Goal: Task Accomplishment & Management: Complete application form

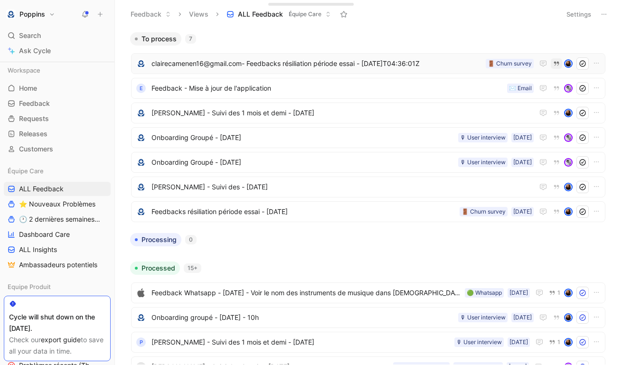
scroll to position [47, 0]
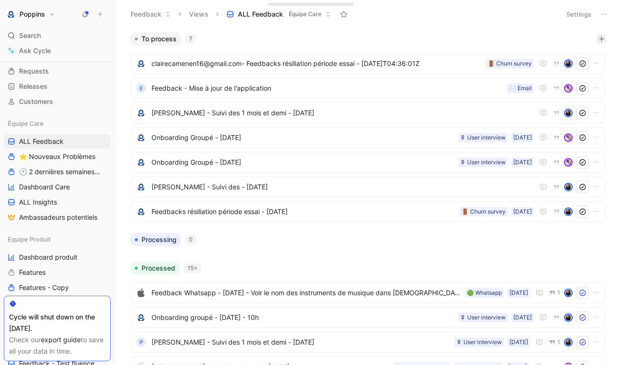
click at [602, 40] on icon "button" at bounding box center [601, 39] width 6 height 6
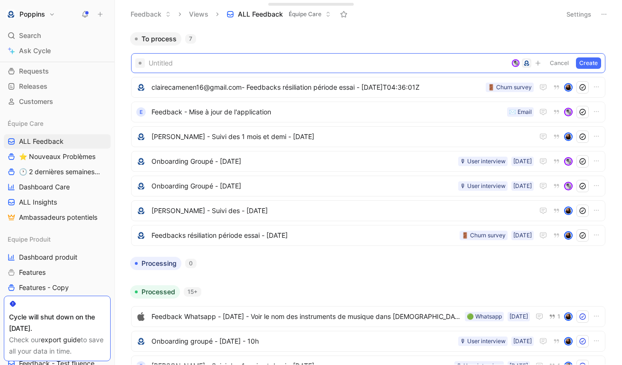
paste span
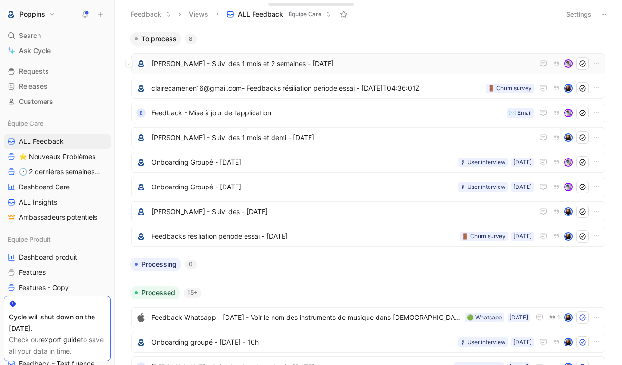
click at [507, 56] on div "[PERSON_NAME] - Suivi des 1 mois et 2 semaines - [DATE]" at bounding box center [368, 63] width 474 height 21
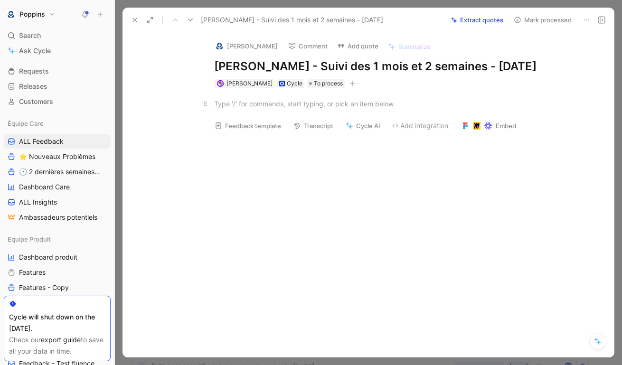
click at [244, 109] on div at bounding box center [378, 104] width 328 height 10
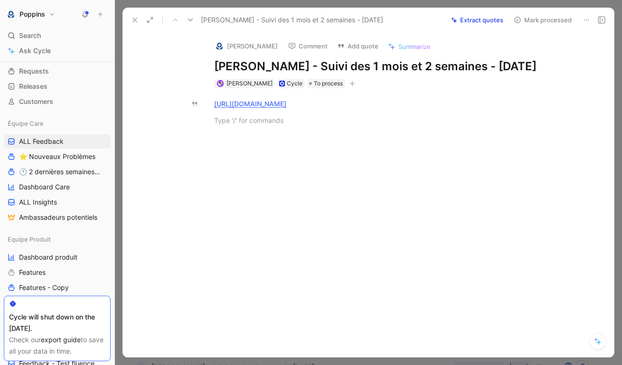
paste div
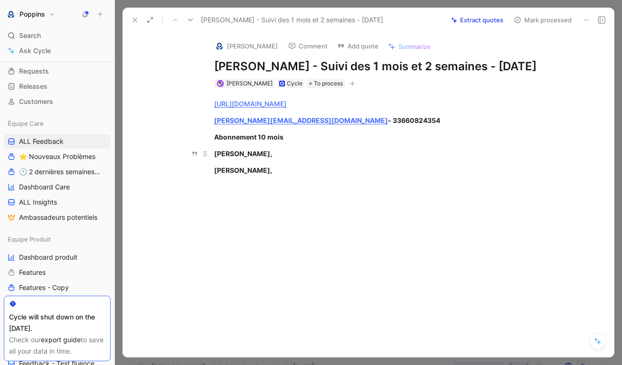
click at [264, 159] on div "[PERSON_NAME]," at bounding box center [378, 154] width 328 height 10
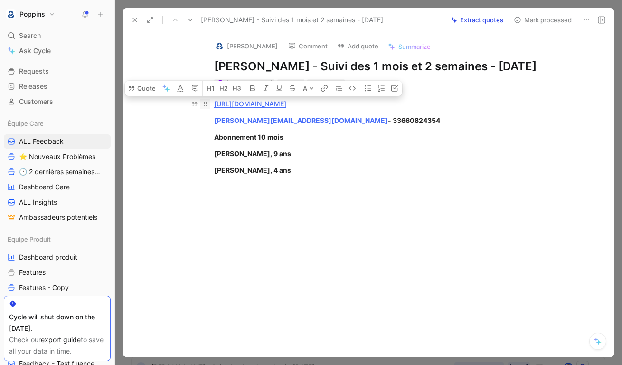
drag, startPoint x: 264, startPoint y: 183, endPoint x: 209, endPoint y: 123, distance: 81.6
click at [209, 123] on div "[URL][DOMAIN_NAME] [PERSON_NAME][EMAIL_ADDRESS][DOMAIN_NAME] - 33660824354 Abon…" at bounding box center [377, 136] width 471 height 97
click at [252, 92] on icon "button" at bounding box center [253, 88] width 8 height 8
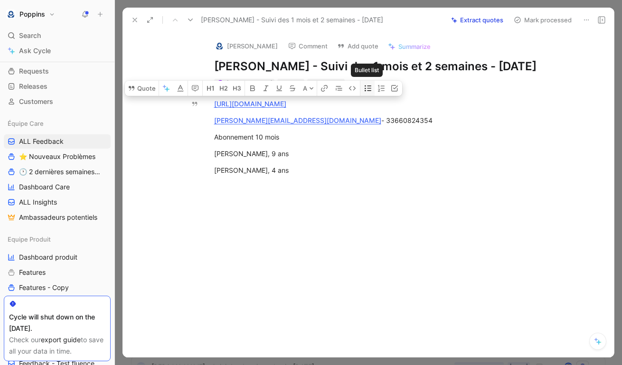
click at [366, 92] on icon "button" at bounding box center [368, 88] width 8 height 8
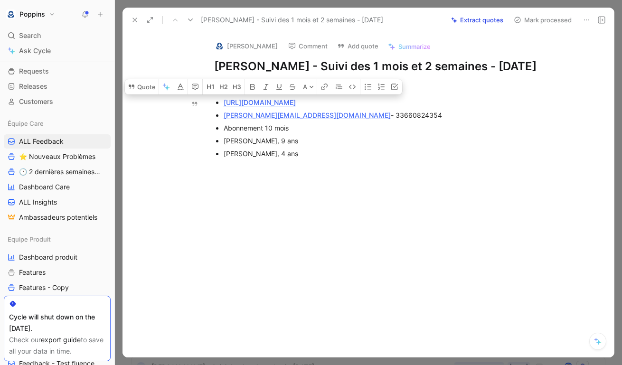
click at [308, 168] on div "[URL][DOMAIN_NAME] [PERSON_NAME][EMAIL_ADDRESS][DOMAIN_NAME] - 33660824354 Abon…" at bounding box center [377, 127] width 471 height 79
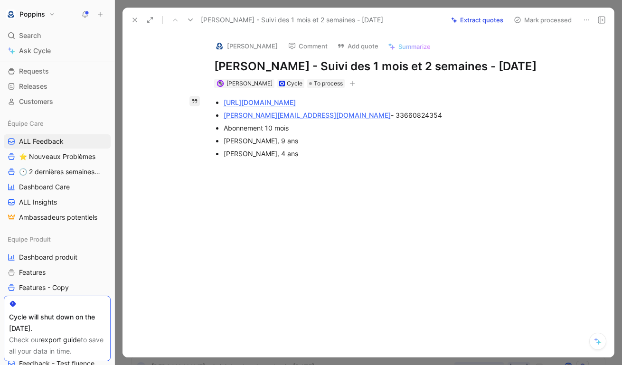
drag, startPoint x: 425, startPoint y: 115, endPoint x: 198, endPoint y: 116, distance: 226.9
click at [198, 116] on div "Dismiss [URL][DOMAIN_NAME] [PERSON_NAME][EMAIL_ADDRESS][DOMAIN_NAME] - 33660824…" at bounding box center [377, 182] width 471 height 189
click at [387, 74] on h1 "[PERSON_NAME] - Suivi des 1 mois et 2 semaines - [DATE]" at bounding box center [378, 66] width 328 height 15
click at [221, 119] on ul "[URL][DOMAIN_NAME] [PERSON_NAME][EMAIL_ADDRESS][DOMAIN_NAME] - 33660824354 Abon…" at bounding box center [378, 128] width 364 height 64
drag, startPoint x: 219, startPoint y: 118, endPoint x: 430, endPoint y: 124, distance: 210.3
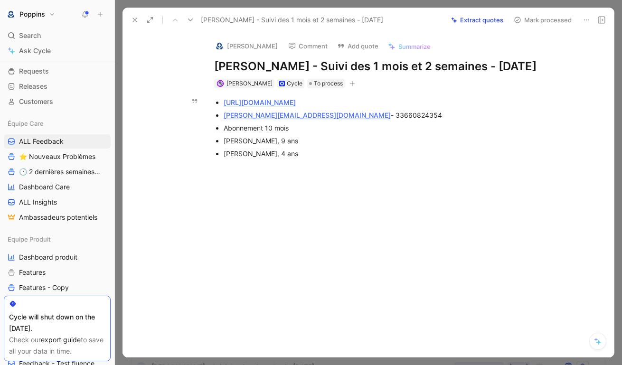
click at [430, 124] on ul "[URL][DOMAIN_NAME] [PERSON_NAME][EMAIL_ADDRESS][DOMAIN_NAME] - 33660824354 Abon…" at bounding box center [378, 128] width 364 height 64
click at [419, 120] on div "[PERSON_NAME][EMAIL_ADDRESS][DOMAIN_NAME] - 33660824354" at bounding box center [383, 115] width 319 height 10
click at [313, 186] on div at bounding box center [377, 223] width 471 height 110
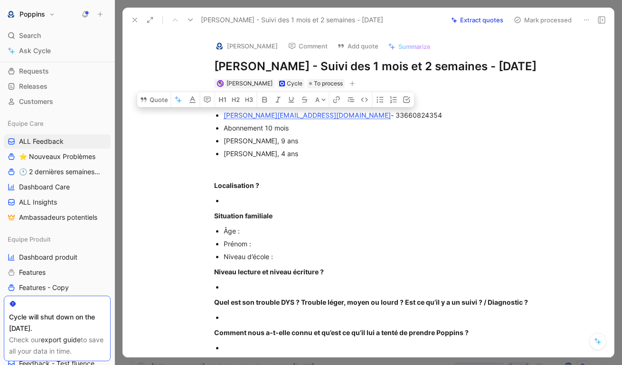
drag, startPoint x: 327, startPoint y: 130, endPoint x: 224, endPoint y: 126, distance: 102.1
click at [224, 120] on div "[PERSON_NAME][EMAIL_ADDRESS][DOMAIN_NAME] - 33660824354" at bounding box center [383, 115] width 319 height 10
copy div "[PERSON_NAME][EMAIL_ADDRESS][DOMAIN_NAME]"
click at [218, 44] on img at bounding box center [219, 45] width 9 height 9
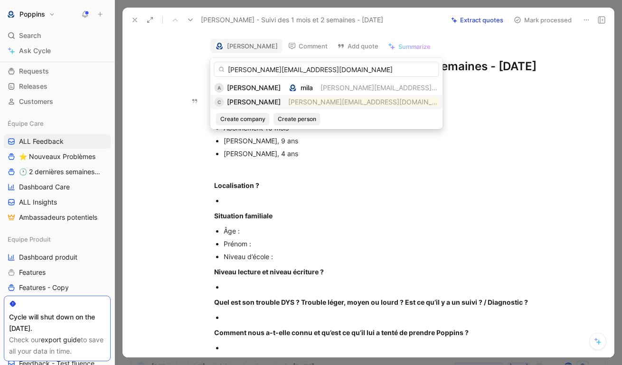
type input "[PERSON_NAME][EMAIL_ADDRESS][DOMAIN_NAME]"
click at [295, 105] on div "C [PERSON_NAME] [PERSON_NAME][EMAIL_ADDRESS][DOMAIN_NAME]" at bounding box center [327, 101] width 224 height 11
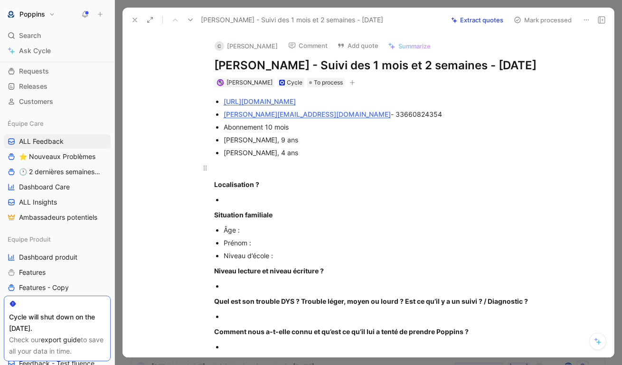
click at [359, 176] on p at bounding box center [378, 168] width 364 height 16
click at [346, 88] on div "[PERSON_NAME] Cycle To process" at bounding box center [378, 82] width 330 height 11
click at [349, 85] on icon "button" at bounding box center [352, 83] width 6 height 6
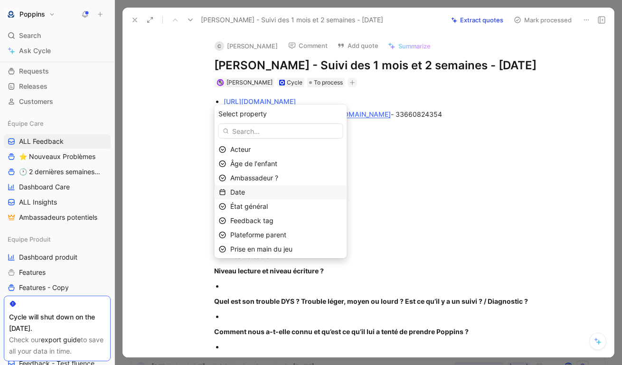
click at [280, 189] on div "Date" at bounding box center [286, 192] width 112 height 11
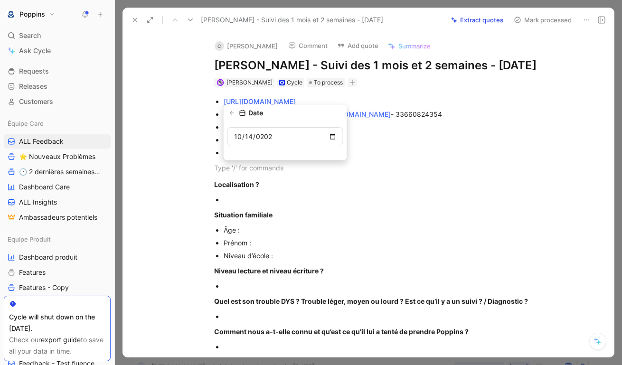
type input "[DATE]"
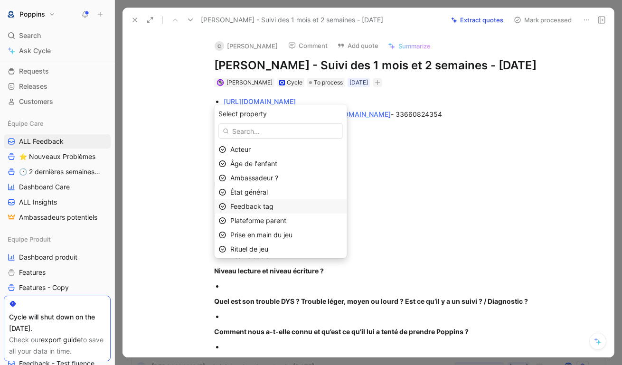
click at [273, 203] on span "Feedback tag" at bounding box center [251, 206] width 43 height 8
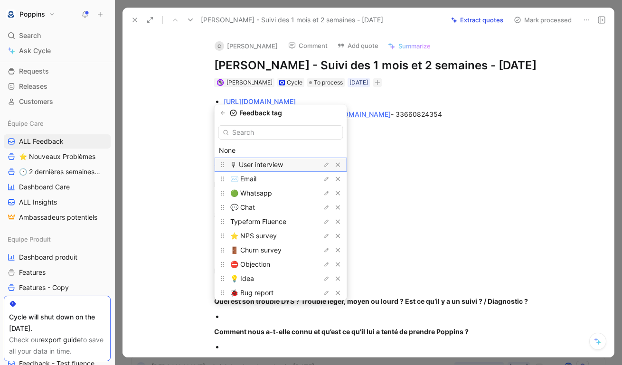
click at [283, 165] on span "🎙 User interview" at bounding box center [256, 164] width 53 height 8
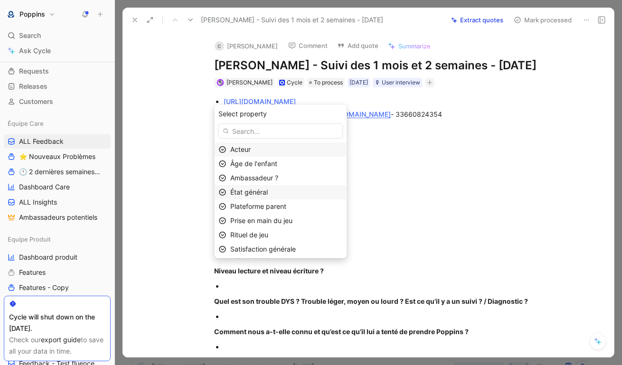
scroll to position [45, 0]
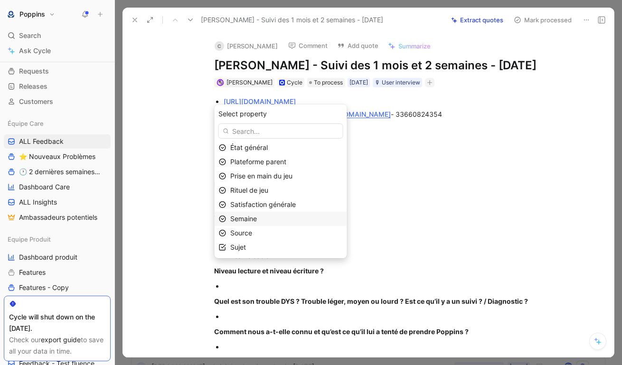
click at [283, 217] on div "Semaine" at bounding box center [286, 218] width 112 height 11
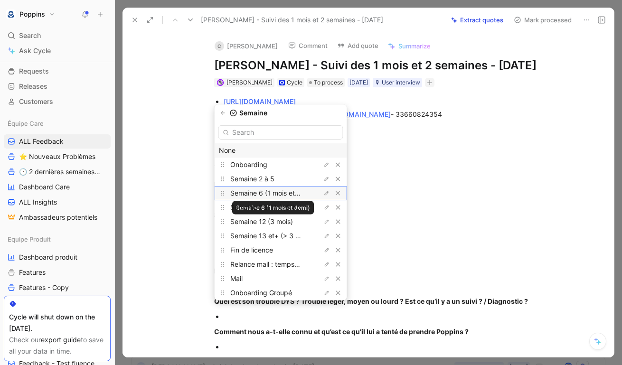
click at [291, 196] on span "Semaine 6 (1 mois et demi)" at bounding box center [272, 193] width 84 height 8
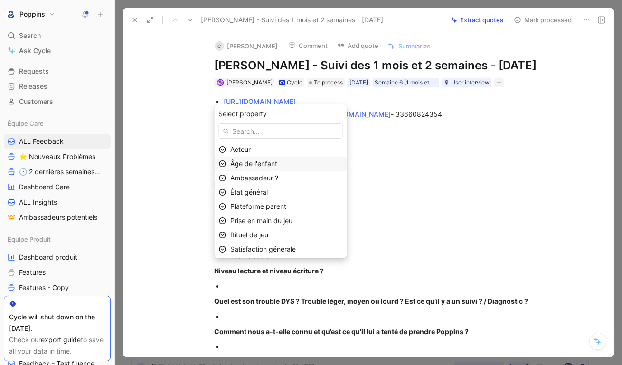
click at [308, 167] on div "Âge de l'enfant" at bounding box center [286, 163] width 112 height 11
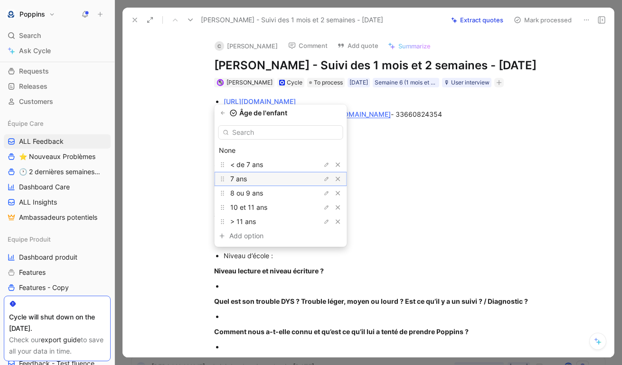
click at [299, 181] on div "7 ans" at bounding box center [265, 178] width 71 height 11
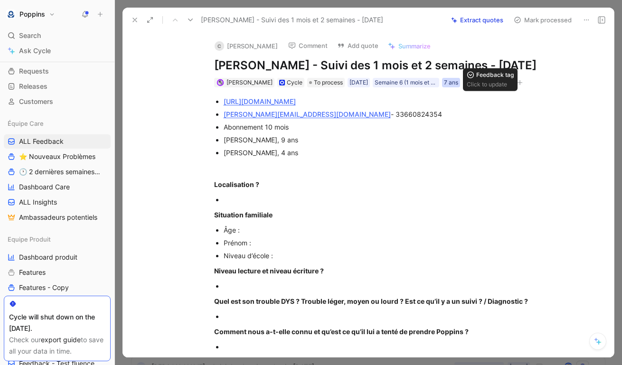
click at [454, 87] on div "7 ans" at bounding box center [451, 82] width 14 height 9
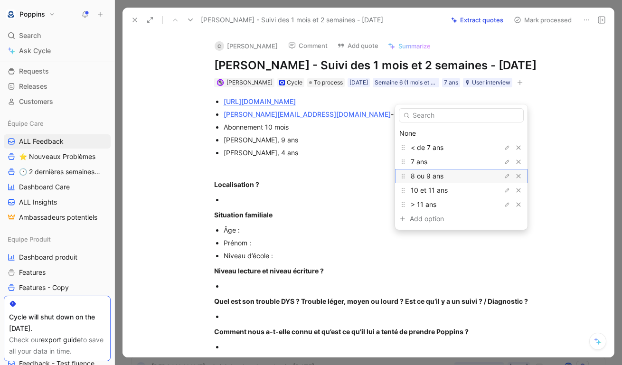
click at [421, 180] on div "8 ou 9 ans" at bounding box center [446, 175] width 71 height 11
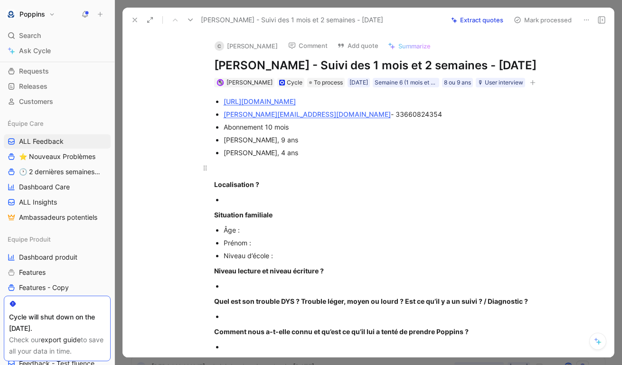
click at [358, 173] on div at bounding box center [378, 168] width 328 height 10
click at [133, 22] on icon at bounding box center [135, 20] width 8 height 8
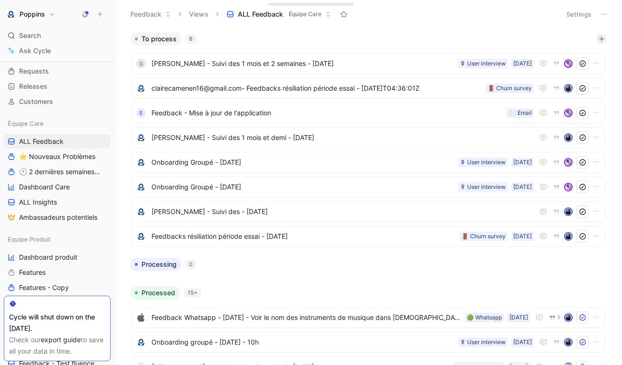
click at [605, 38] on button "button" at bounding box center [601, 38] width 9 height 9
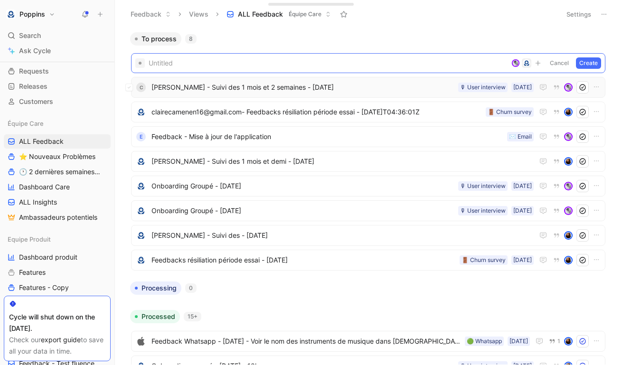
click at [225, 81] on div "C [PERSON_NAME] - Suivi des 1 mois et 2 semaines - [DATE] [DATE] 🎙 User intervi…" at bounding box center [367, 87] width 467 height 12
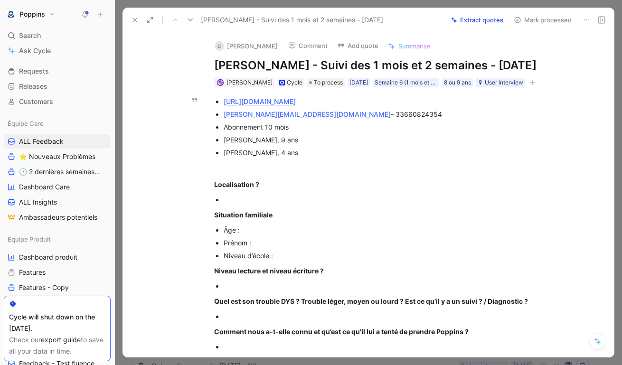
click at [361, 119] on div "[PERSON_NAME][EMAIL_ADDRESS][DOMAIN_NAME] - 33660824354" at bounding box center [383, 114] width 319 height 10
copy div "33660824354"
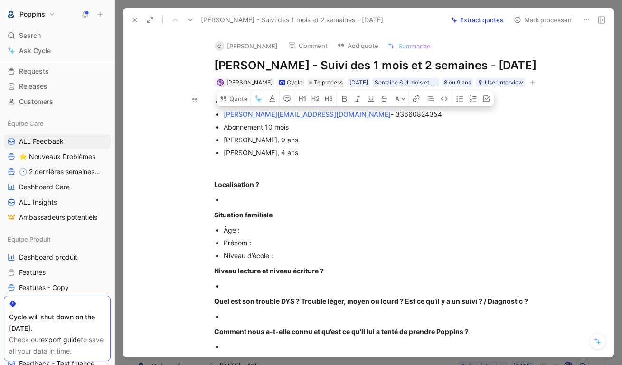
click at [287, 159] on p "[PERSON_NAME], 4 ans" at bounding box center [383, 152] width 319 height 13
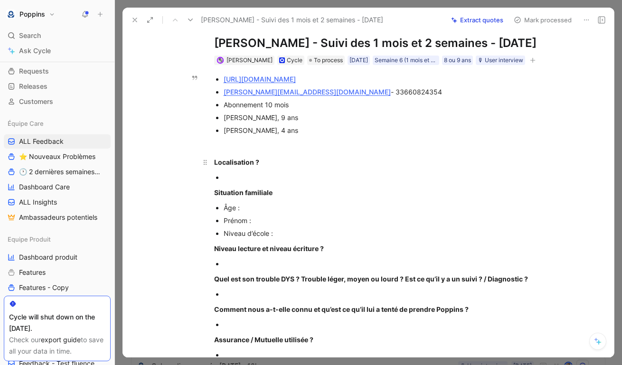
scroll to position [23, 0]
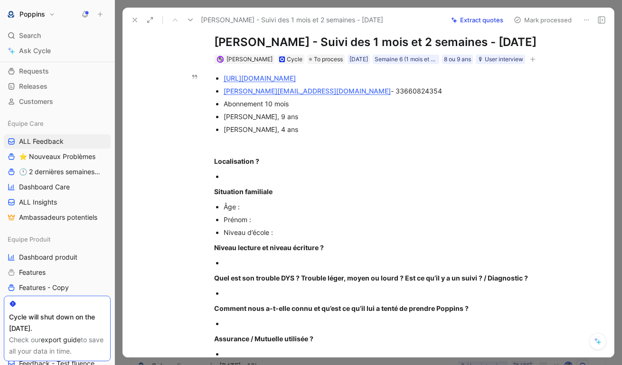
click at [296, 82] on link "[URL][DOMAIN_NAME]" at bounding box center [260, 78] width 72 height 8
click at [243, 181] on div at bounding box center [383, 176] width 319 height 10
click at [239, 121] on div "[PERSON_NAME], 9 ans" at bounding box center [383, 117] width 319 height 10
copy div "[PERSON_NAME]"
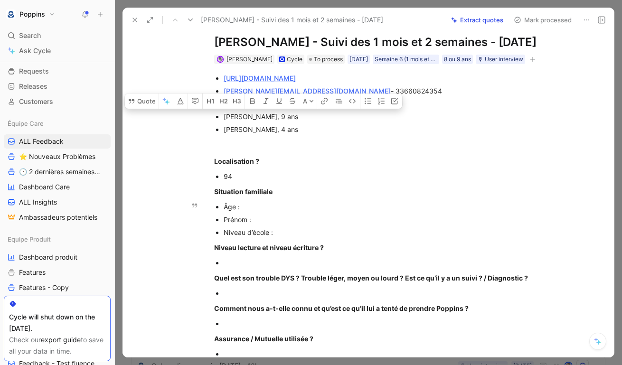
click at [261, 212] on div "Âge :" at bounding box center [383, 207] width 319 height 10
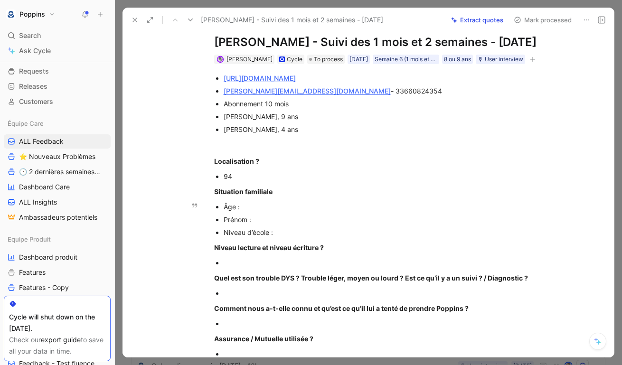
click at [264, 224] on div "Prénom :" at bounding box center [383, 220] width 319 height 10
click at [288, 237] on div "Niveau d’école :" at bounding box center [383, 232] width 319 height 10
click at [264, 212] on div "Âge :" at bounding box center [383, 207] width 319 height 10
click at [284, 237] on div "Niveau d’école :" at bounding box center [383, 232] width 319 height 10
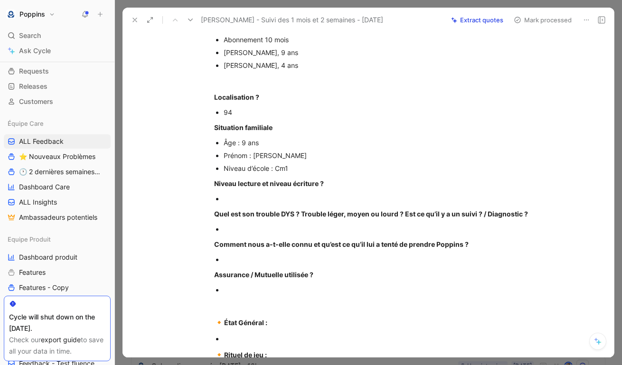
scroll to position [93, 0]
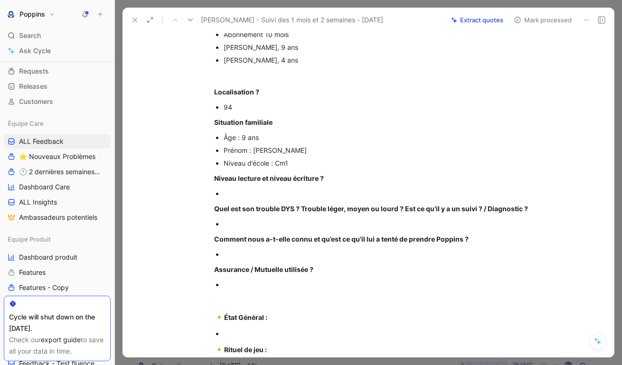
click at [230, 200] on p at bounding box center [383, 193] width 319 height 13
click at [259, 239] on div "[URL][DOMAIN_NAME] [PERSON_NAME][EMAIL_ADDRESS][DOMAIN_NAME] - 33660824354 Abon…" at bounding box center [377, 281] width 471 height 572
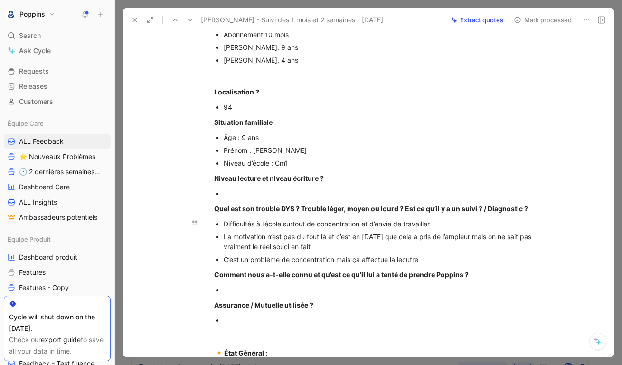
click at [413, 264] on div "C’est un problème de concentration mais ça affectue la lecutre" at bounding box center [383, 259] width 319 height 10
click at [349, 198] on div at bounding box center [383, 193] width 319 height 10
click at [426, 264] on div "C’est un problème de concentration mais ça affectue la lecture" at bounding box center [383, 259] width 319 height 10
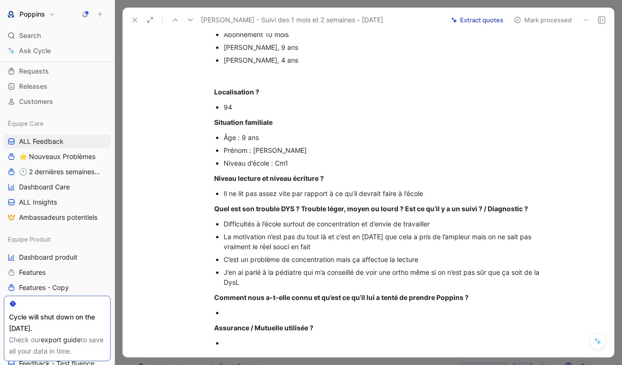
click at [349, 318] on div at bounding box center [383, 313] width 319 height 10
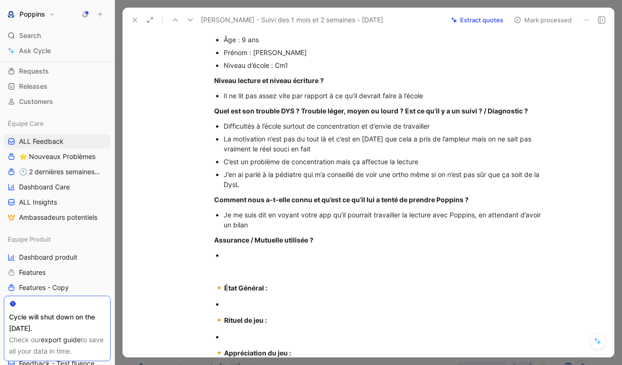
scroll to position [194, 0]
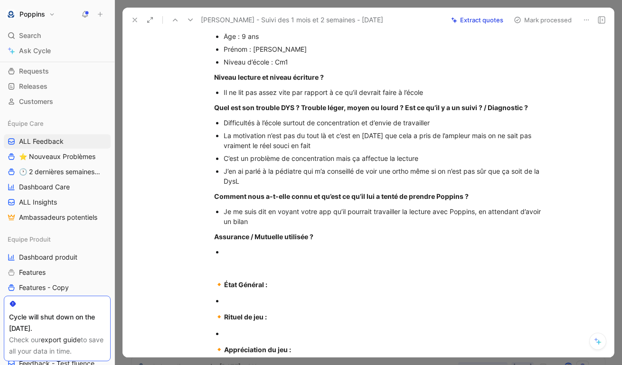
click at [268, 241] on strong "Assurance / Mutuelle utilisée ?" at bounding box center [263, 237] width 99 height 8
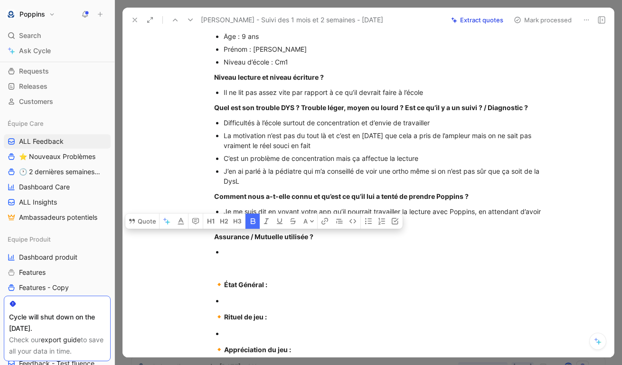
click at [242, 257] on div at bounding box center [383, 252] width 319 height 10
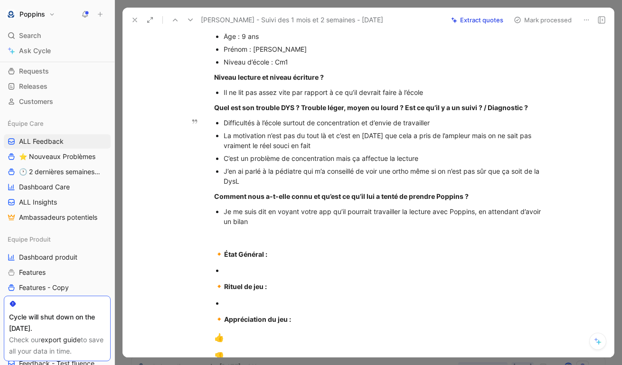
click at [265, 186] on div "J’en ai parlé à la pédiatre qui m’a conseillé de voir une ortho même si on n’es…" at bounding box center [383, 176] width 319 height 20
click at [260, 186] on div "J’en ai parlé à la pédiatre qui m’a conseillé de voir une ortho même si on n’es…" at bounding box center [383, 176] width 319 height 20
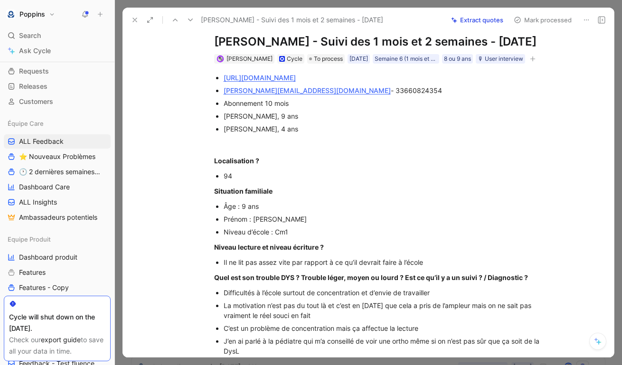
scroll to position [0, 0]
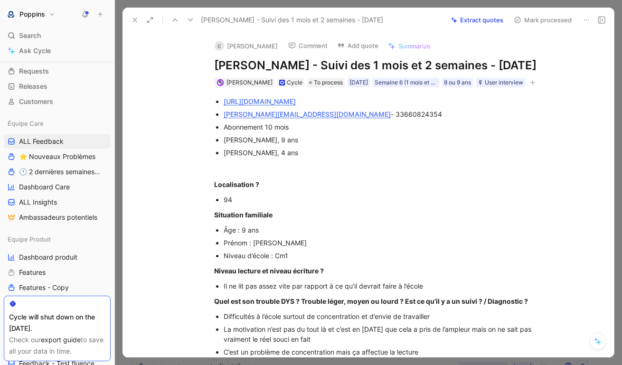
click at [534, 85] on icon "button" at bounding box center [533, 83] width 6 height 6
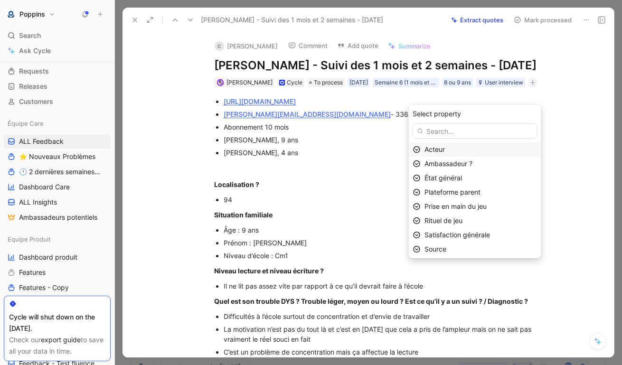
click at [445, 148] on span "Acteur" at bounding box center [434, 149] width 20 height 8
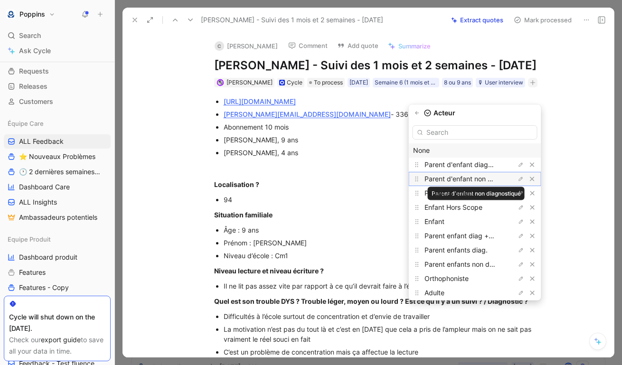
click at [467, 182] on span "Parent d'enfant non diagnostiqué" at bounding box center [475, 179] width 103 height 8
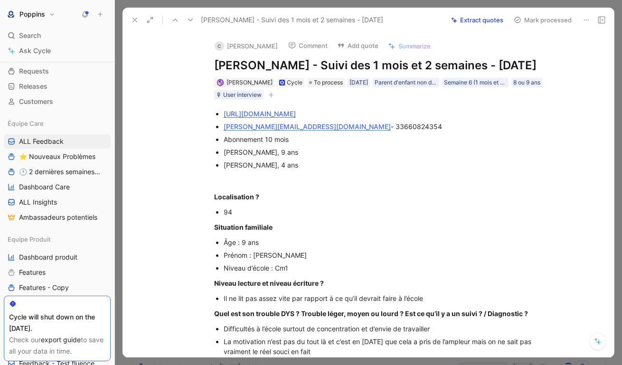
scroll to position [16, 0]
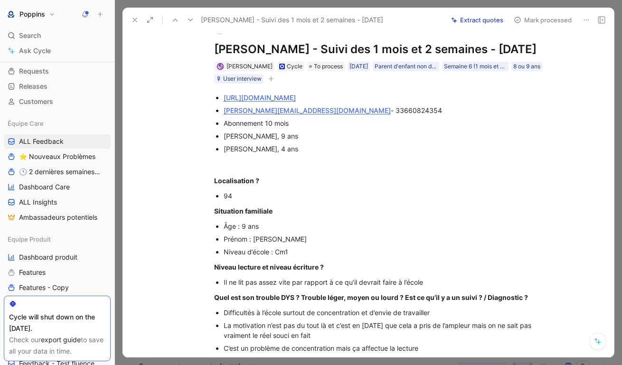
click at [273, 79] on icon "button" at bounding box center [270, 78] width 5 height 0
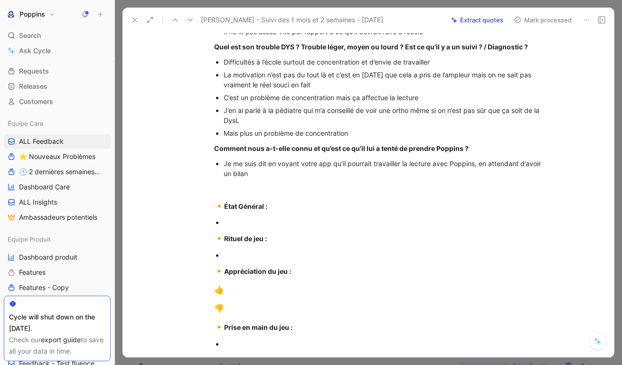
scroll to position [338, 0]
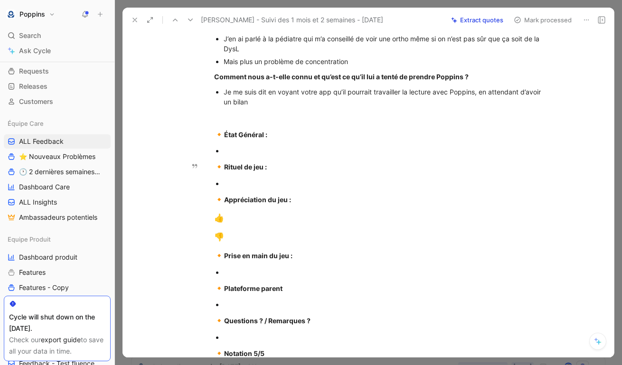
click at [281, 173] on div "[URL][DOMAIN_NAME] [PERSON_NAME][EMAIL_ADDRESS][DOMAIN_NAME] - 33660824354 Abon…" at bounding box center [377, 72] width 471 height 623
click at [271, 156] on div at bounding box center [383, 151] width 319 height 10
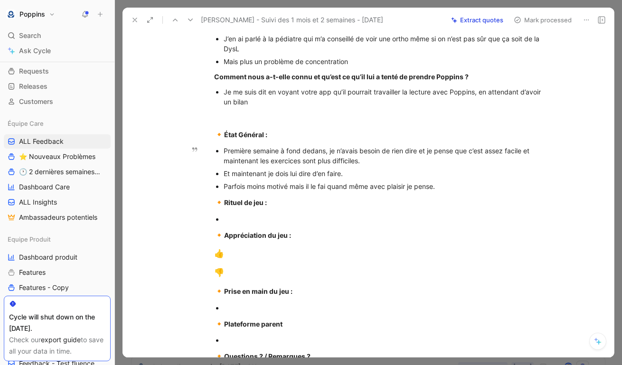
click at [326, 191] on div "Parfois moins motivé mais il le fai quand même avec plaisir je pense." at bounding box center [383, 186] width 319 height 10
click at [467, 191] on div "Parfois moins motivé mais il le fait quand même avec plaisir je pense." at bounding box center [383, 186] width 319 height 10
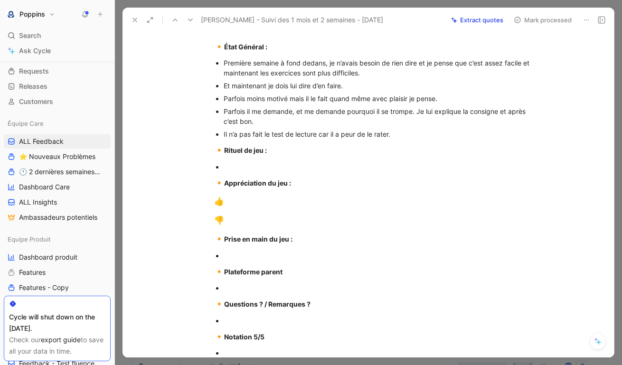
scroll to position [429, 0]
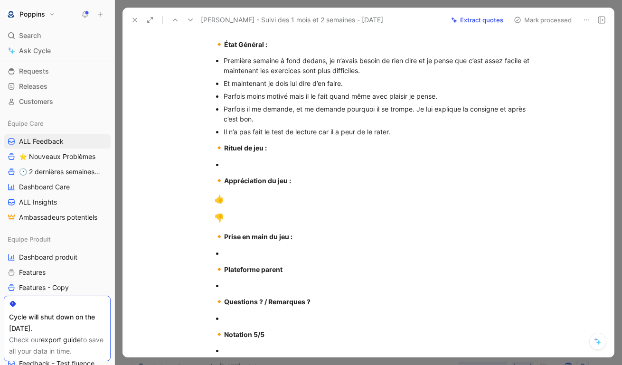
click at [309, 154] on div "🔸 Rituel de jeu :" at bounding box center [378, 148] width 328 height 12
click at [274, 169] on div at bounding box center [383, 164] width 319 height 10
click at [276, 169] on div at bounding box center [383, 164] width 319 height 10
click at [288, 206] on p "👍" at bounding box center [378, 199] width 364 height 18
click at [271, 224] on div "👎" at bounding box center [378, 218] width 328 height 12
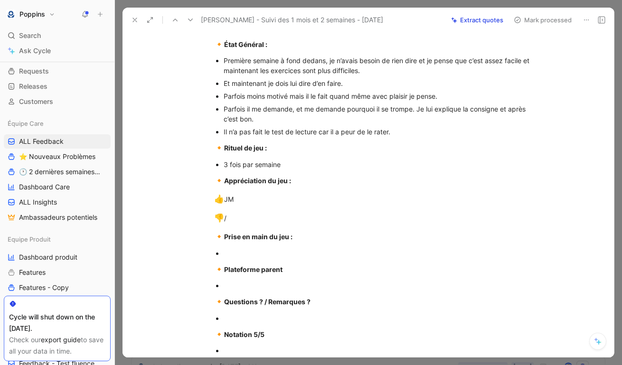
click at [263, 258] on div at bounding box center [383, 253] width 319 height 10
click at [239, 290] on div at bounding box center [383, 285] width 319 height 10
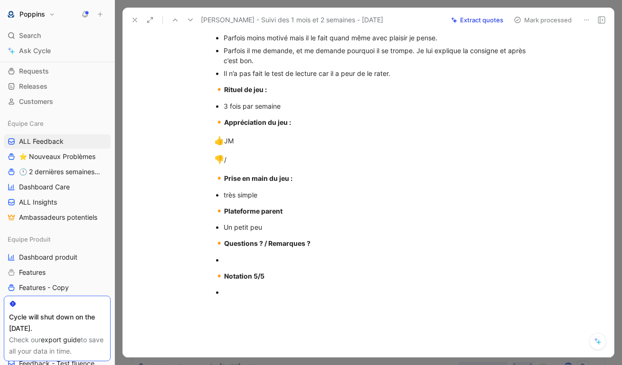
scroll to position [509, 0]
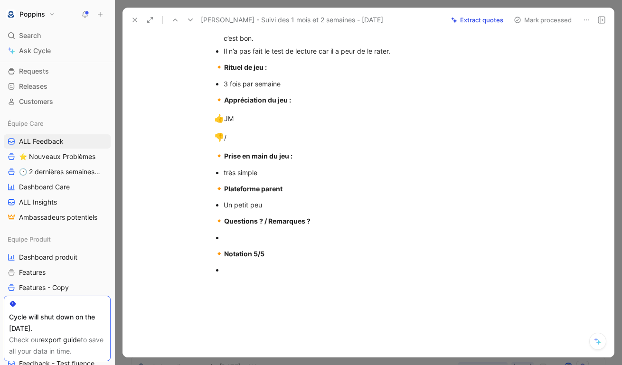
click at [228, 244] on p at bounding box center [383, 237] width 319 height 13
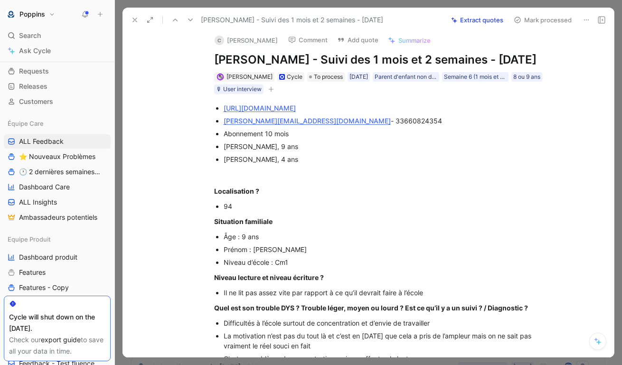
scroll to position [0, 0]
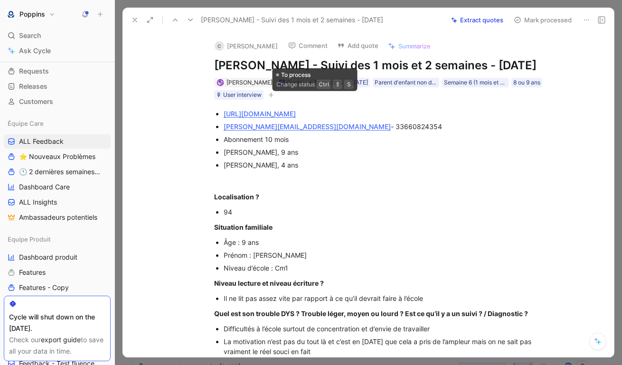
click at [273, 95] on icon "button" at bounding box center [270, 94] width 5 height 0
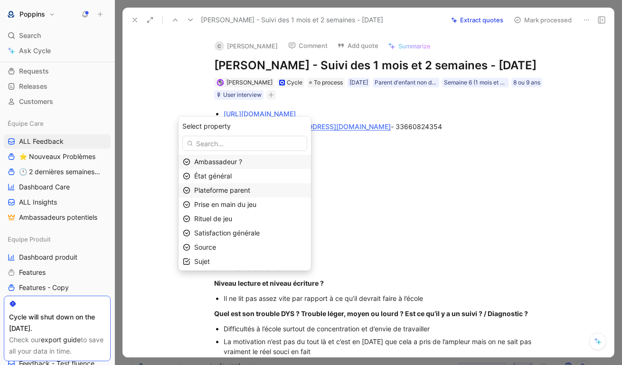
click at [271, 185] on div "Plateforme parent" at bounding box center [250, 190] width 112 height 11
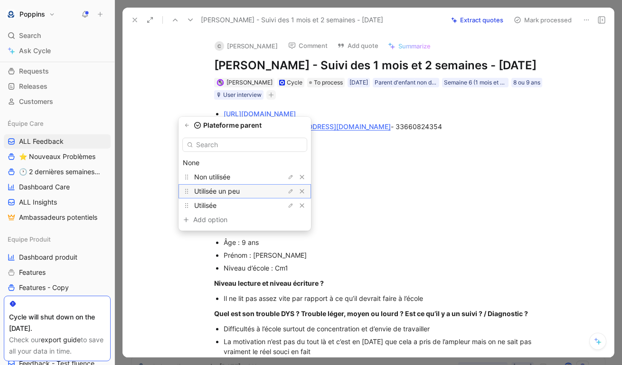
click at [265, 190] on div "Utilisée un peu" at bounding box center [229, 191] width 71 height 11
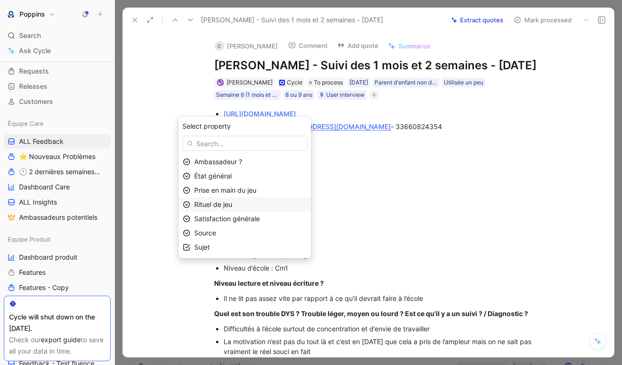
click at [259, 207] on div "Rituel de jeu" at bounding box center [250, 204] width 112 height 11
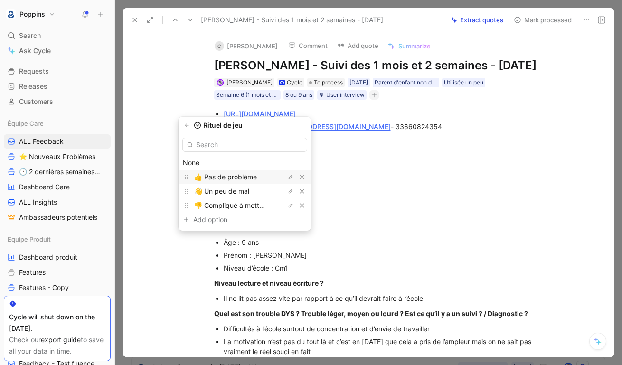
click at [257, 175] on span "👍 Pas de problème" at bounding box center [225, 177] width 63 height 8
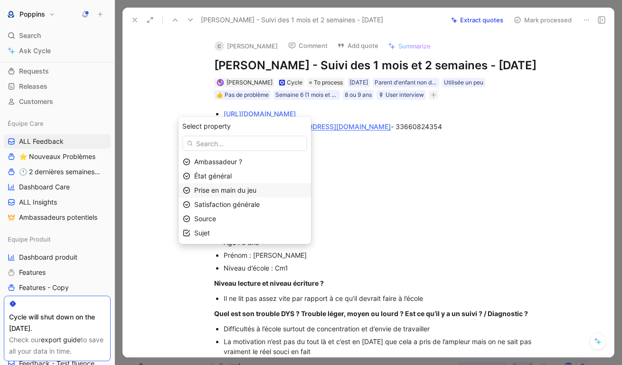
click at [256, 193] on span "Prise en main du jeu" at bounding box center [225, 190] width 62 height 8
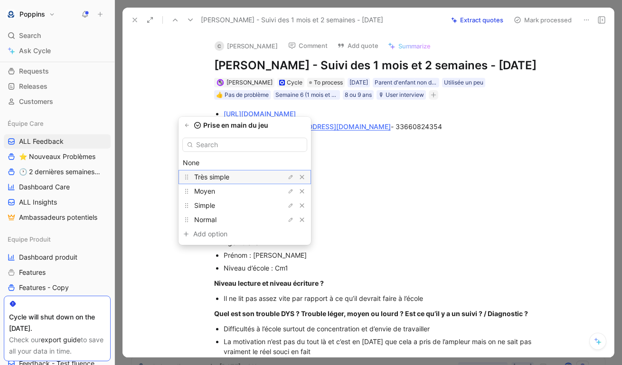
click at [243, 177] on div "Très simple" at bounding box center [229, 176] width 71 height 11
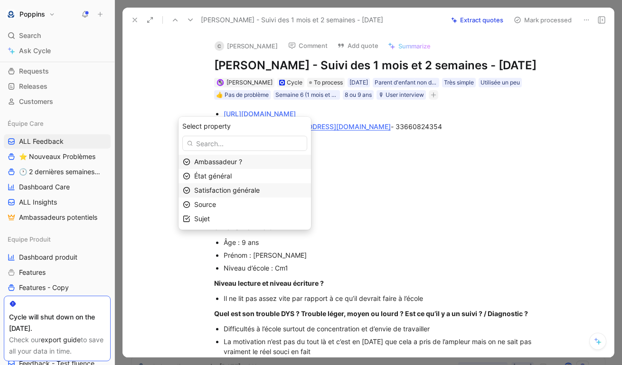
click at [255, 188] on span "Satisfaction générale" at bounding box center [226, 190] width 65 height 8
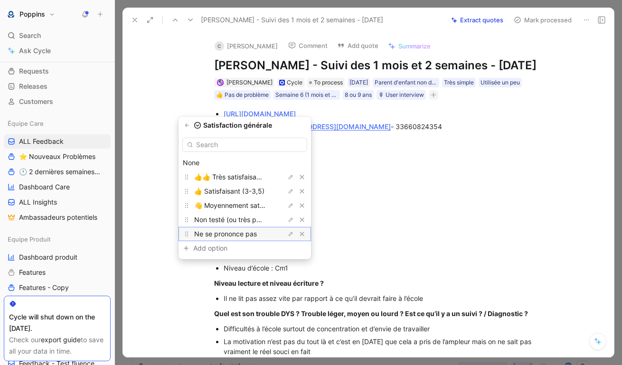
click at [240, 233] on span "Ne se prononce pas" at bounding box center [225, 234] width 63 height 8
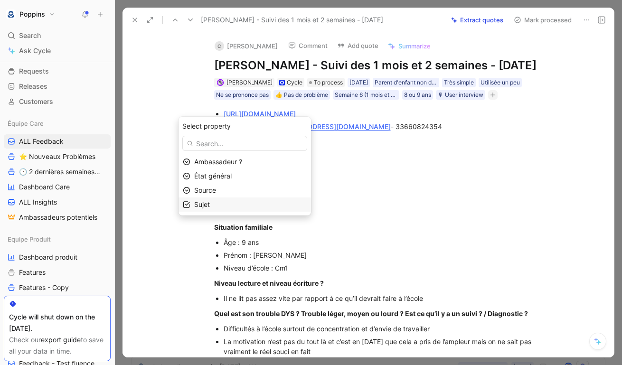
click at [235, 202] on div "Sujet" at bounding box center [250, 204] width 112 height 11
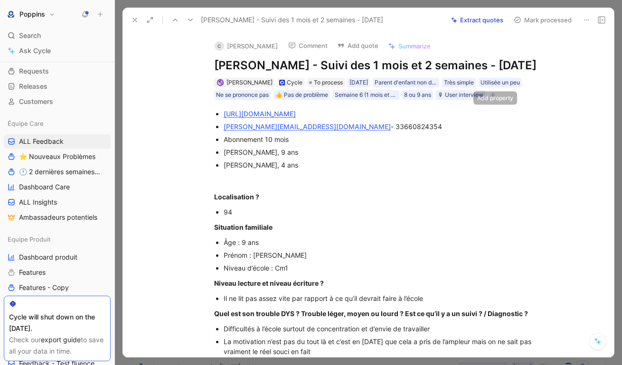
click at [495, 98] on icon "button" at bounding box center [493, 95] width 6 height 6
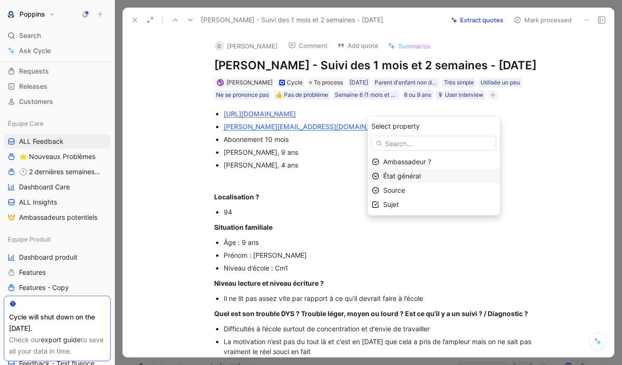
click at [410, 178] on span "État général" at bounding box center [401, 176] width 37 height 8
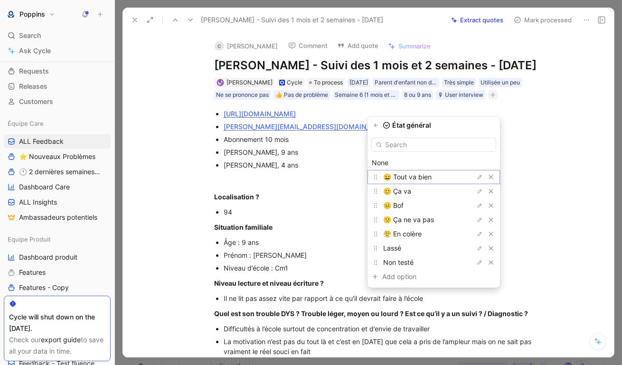
click at [410, 178] on span "😄 Tout va bien" at bounding box center [407, 177] width 48 height 8
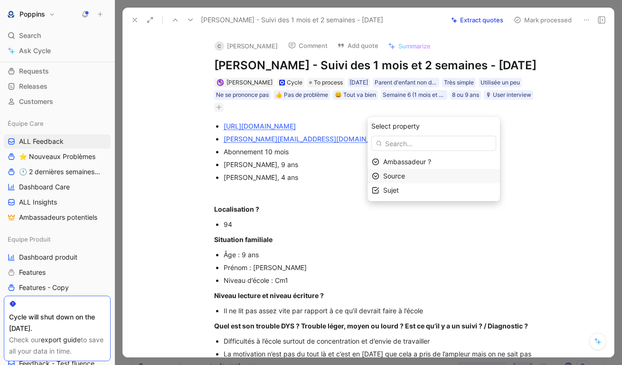
click at [405, 173] on span "Source" at bounding box center [394, 176] width 22 height 8
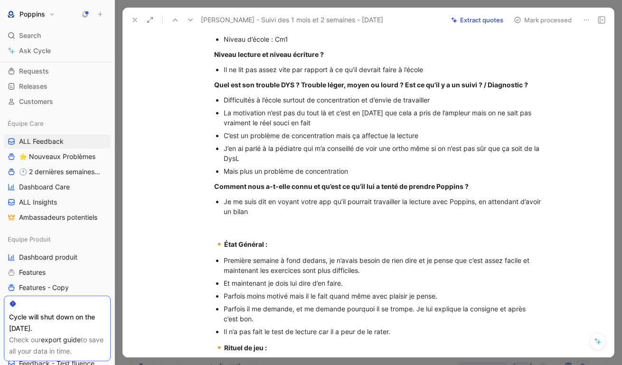
scroll to position [285, 0]
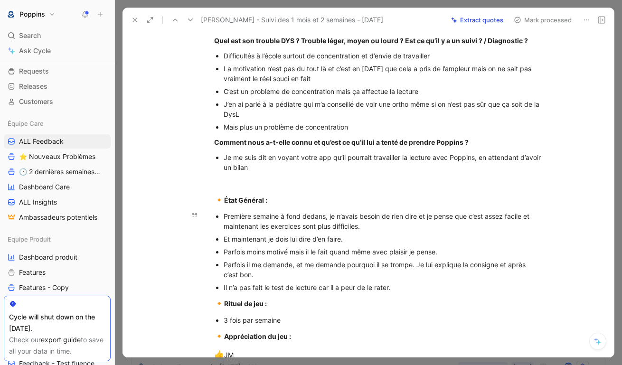
click at [480, 229] on div "Première semaine à fond dedans, je n’avais besoin de rien dire et je pense que …" at bounding box center [383, 221] width 319 height 20
click at [529, 231] on div "Première semaine à fond dedans, je n’avais besoin de rien dire et je pense que …" at bounding box center [383, 221] width 319 height 20
click at [402, 231] on div "Première semaine à fond dedans, je n’avais besoin de rien dire et je pense que …" at bounding box center [383, 221] width 319 height 20
click at [223, 253] on ul "Première semaine à fond dedans, je n’avais besoin de rien dire et je pense que …" at bounding box center [378, 252] width 364 height 84
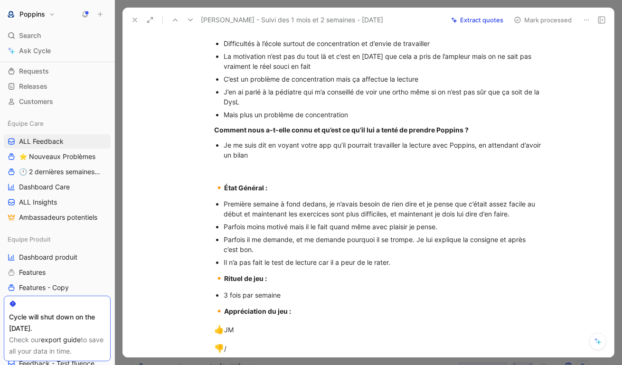
scroll to position [298, 0]
click at [302, 267] on div "Il n’a pas fait le test de lecture car il a peur de le rater." at bounding box center [383, 262] width 319 height 10
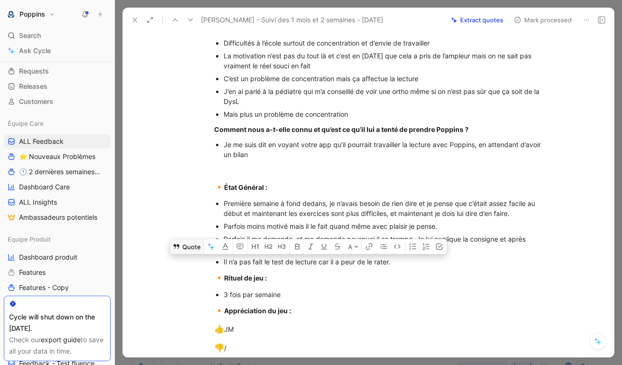
click at [176, 250] on icon at bounding box center [177, 247] width 8 height 8
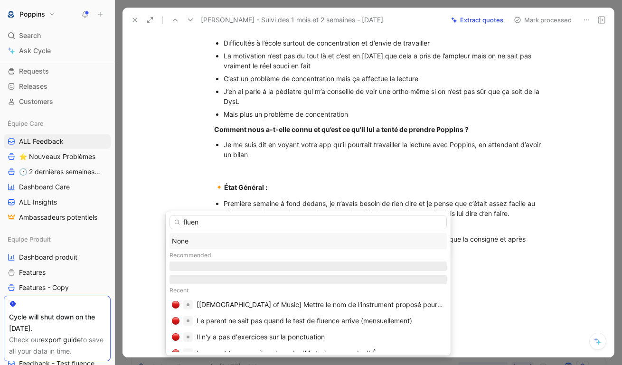
type input "fluenc"
click at [215, 237] on div "None" at bounding box center [308, 240] width 272 height 11
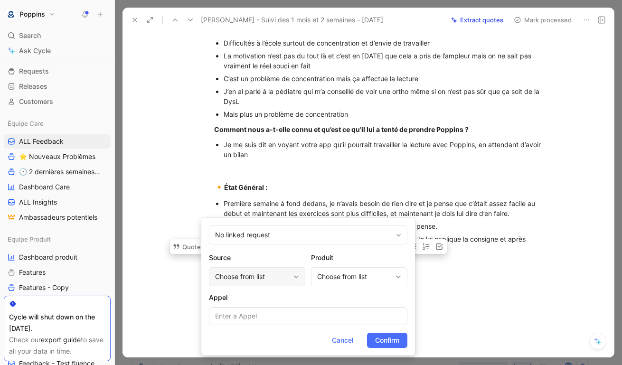
click at [239, 272] on div "Choose from list" at bounding box center [252, 276] width 75 height 11
click at [315, 277] on div "Choose from list" at bounding box center [359, 276] width 96 height 19
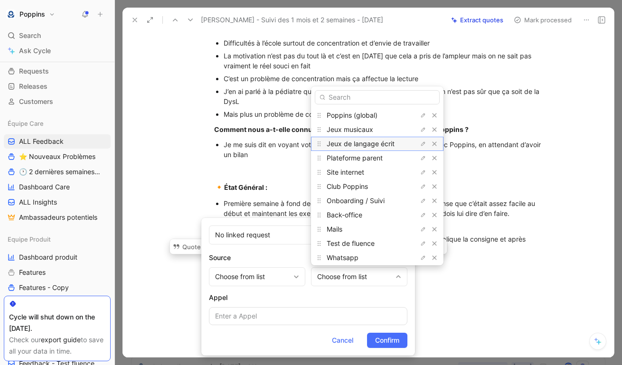
click at [378, 141] on span "Jeux de langage écrit" at bounding box center [361, 144] width 68 height 8
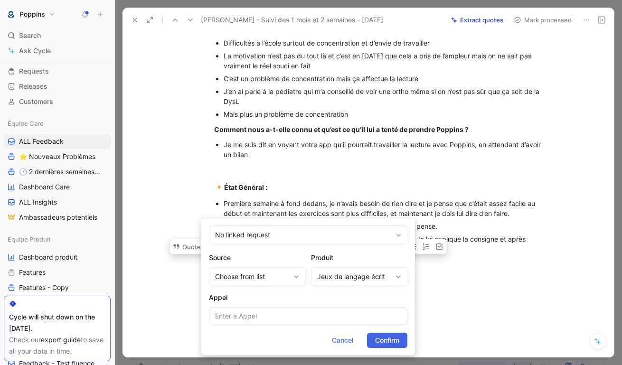
click at [383, 340] on span "Confirm" at bounding box center [387, 340] width 24 height 11
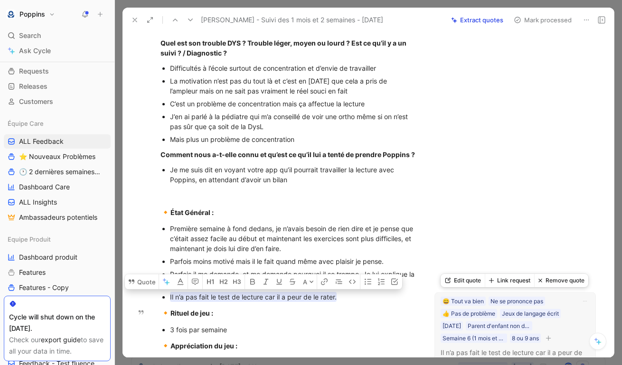
click at [545, 339] on button "button" at bounding box center [547, 337] width 9 height 9
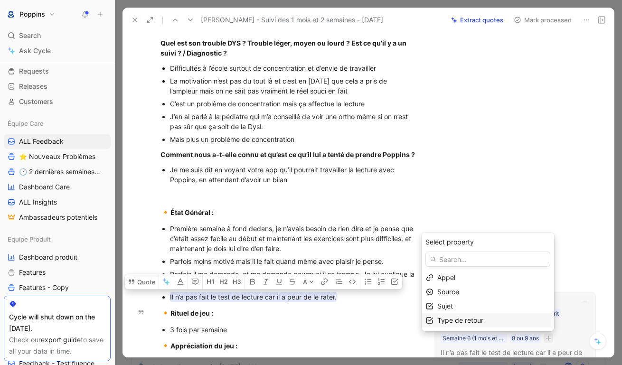
click at [496, 320] on div "Type de retour" at bounding box center [493, 320] width 112 height 11
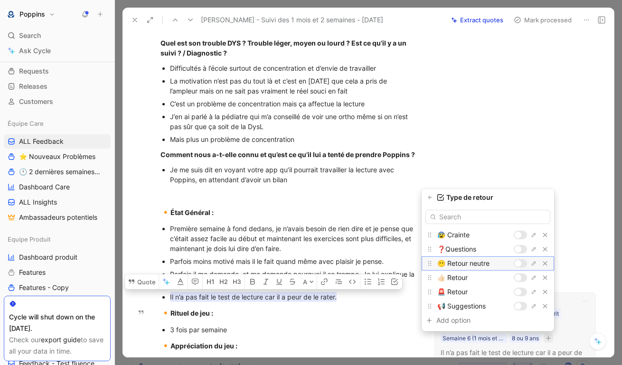
click at [519, 262] on div at bounding box center [517, 263] width 7 height 7
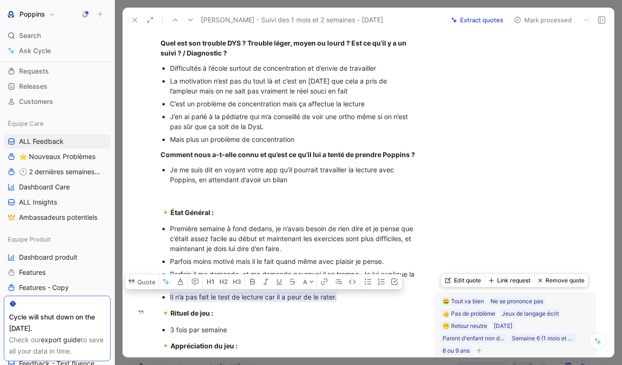
click at [479, 347] on icon "button" at bounding box center [479, 350] width 6 height 6
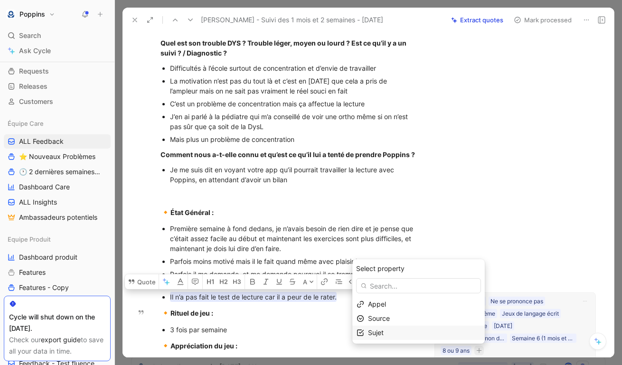
click at [442, 329] on div "Sujet" at bounding box center [424, 332] width 112 height 11
type input "flu"
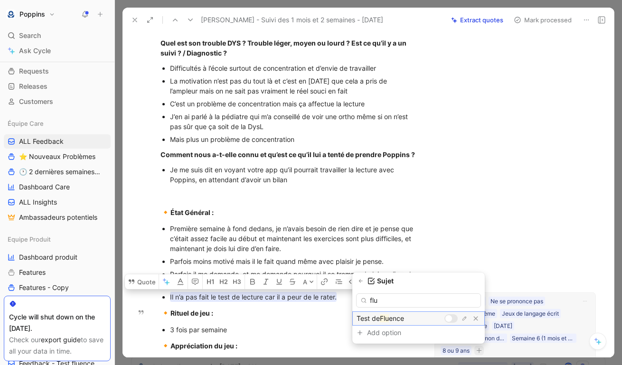
click at [448, 317] on div at bounding box center [448, 318] width 7 height 7
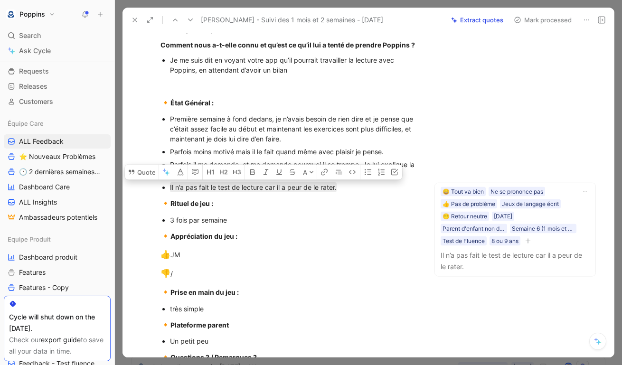
scroll to position [0, 0]
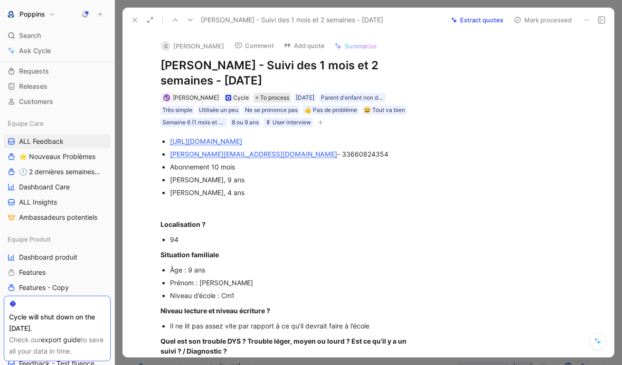
click at [267, 97] on span "To process" at bounding box center [274, 97] width 29 height 9
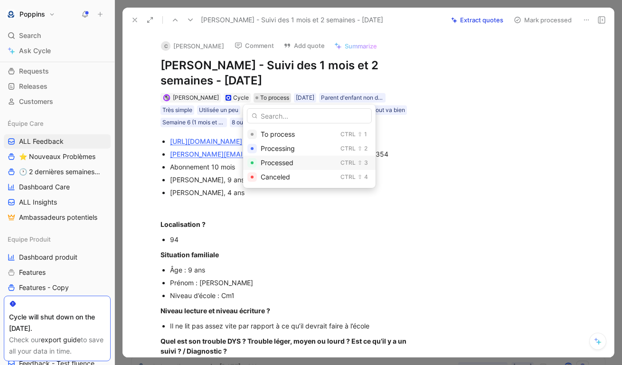
click at [279, 163] on span "Processed" at bounding box center [277, 163] width 33 height 8
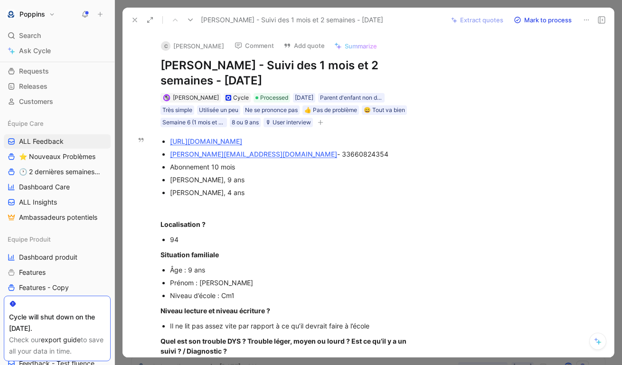
click at [138, 21] on icon at bounding box center [135, 20] width 8 height 8
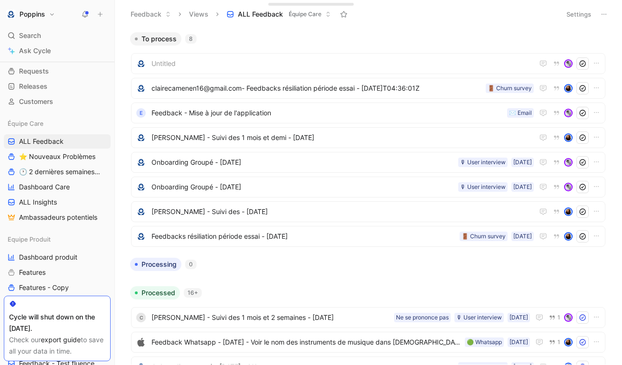
click at [444, 36] on div "To process 8" at bounding box center [368, 38] width 484 height 13
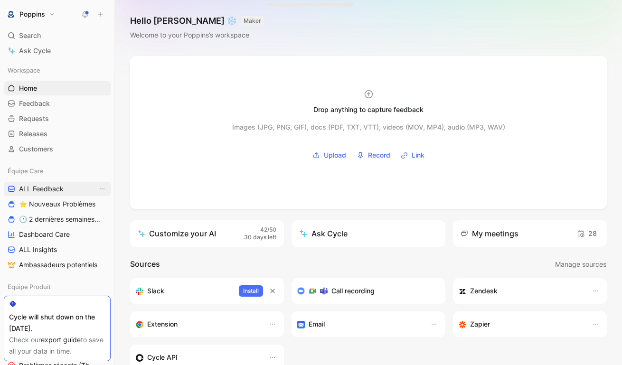
click at [72, 195] on link "ALL Feedback" at bounding box center [57, 189] width 107 height 14
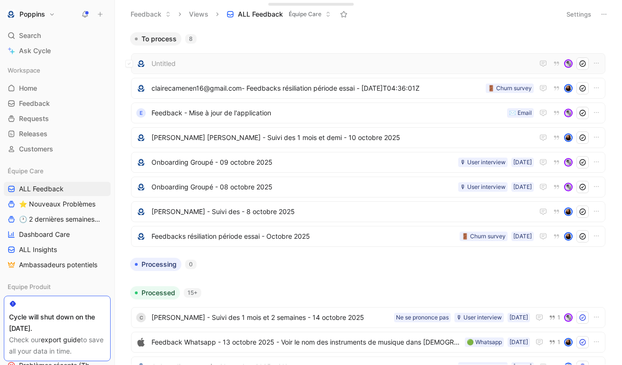
click at [366, 65] on span "Untitled" at bounding box center [342, 63] width 382 height 11
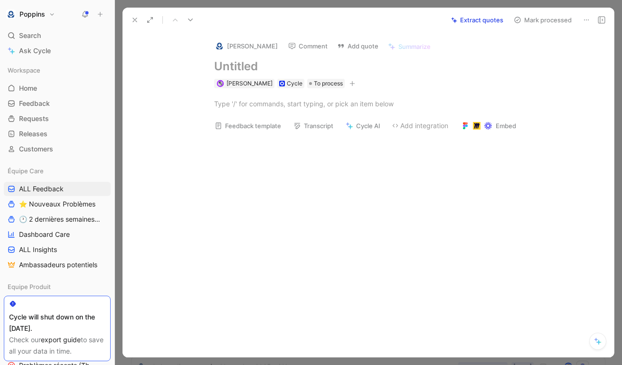
click at [296, 63] on h1 at bounding box center [378, 66] width 328 height 15
paste h1
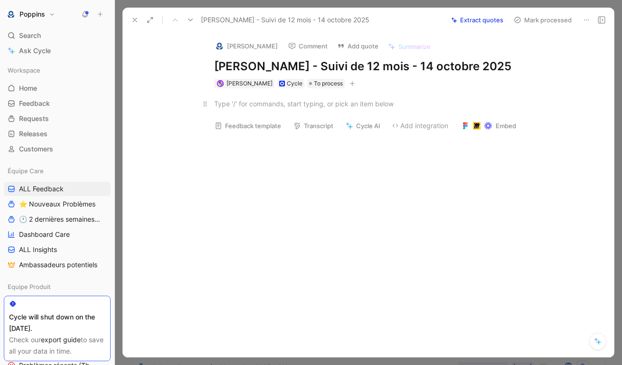
click at [360, 109] on p at bounding box center [378, 104] width 364 height 16
click at [352, 108] on div at bounding box center [378, 104] width 328 height 10
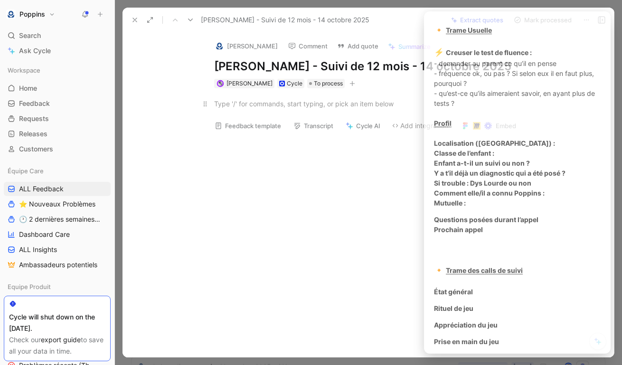
click at [280, 97] on p at bounding box center [378, 104] width 364 height 16
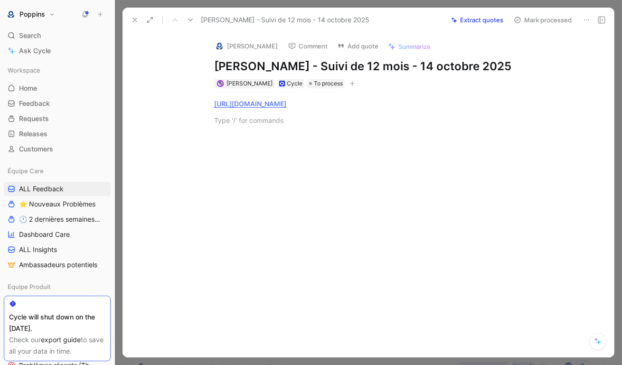
paste div
click at [332, 131] on div "https://www.app.poppins.io/admin/users/3579/general Elegras@hotmail.fr -" at bounding box center [377, 111] width 471 height 47
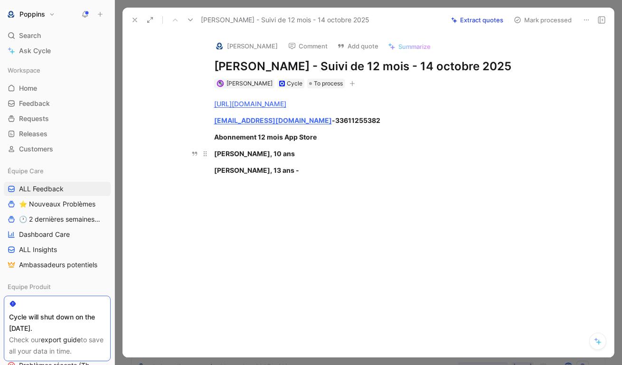
click at [372, 148] on p "Clément, 10 ans" at bounding box center [378, 154] width 364 height 16
click at [340, 149] on div "Clément, 10 ans" at bounding box center [378, 154] width 328 height 10
click at [332, 154] on div "Clément, 10 ans -" at bounding box center [378, 154] width 328 height 10
click at [312, 160] on p "Clément, 10 ans -" at bounding box center [378, 154] width 364 height 16
click at [291, 175] on p "Constance, 13 ans -" at bounding box center [378, 170] width 364 height 16
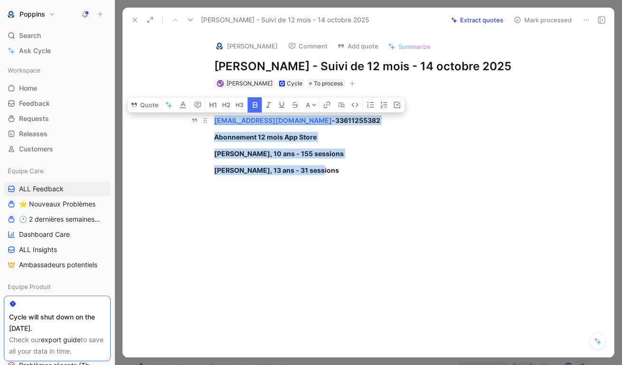
drag, startPoint x: 327, startPoint y: 169, endPoint x: 208, endPoint y: 113, distance: 131.2
click at [208, 113] on div "https://www.app.poppins.io/admin/users/3579/general Elegras@hotmail.fr - 336112…" at bounding box center [377, 136] width 471 height 97
click at [254, 104] on icon "button" at bounding box center [254, 105] width 5 height 6
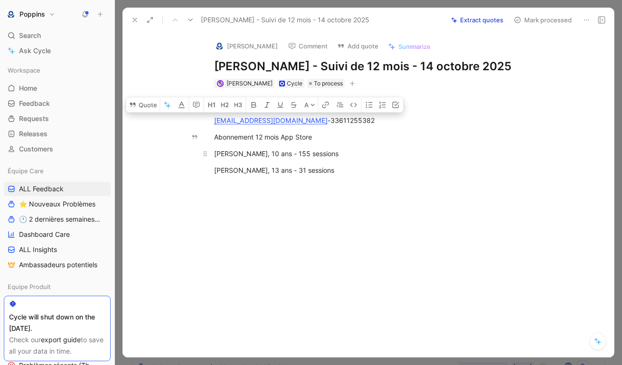
click at [243, 161] on p "Clément, 10 ans - 155 sessions" at bounding box center [378, 154] width 364 height 16
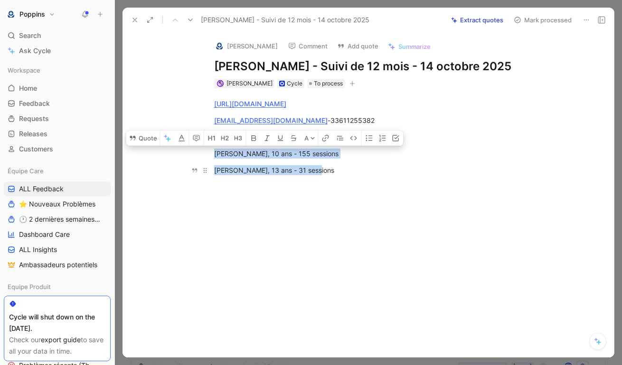
drag, startPoint x: 213, startPoint y: 150, endPoint x: 329, endPoint y: 171, distance: 117.7
click at [330, 171] on div "https://www.app.poppins.io/admin/users/3579/general Elegras@hotmail.fr - 336112…" at bounding box center [377, 136] width 471 height 97
click at [364, 139] on button "button" at bounding box center [369, 138] width 14 height 15
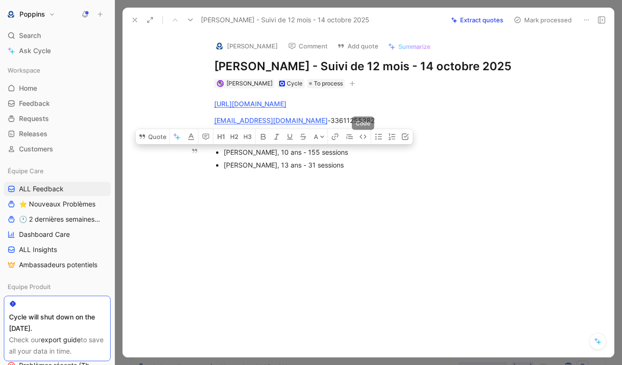
click at [347, 167] on div "Constance, 13 ans - 31 sessions" at bounding box center [383, 165] width 319 height 10
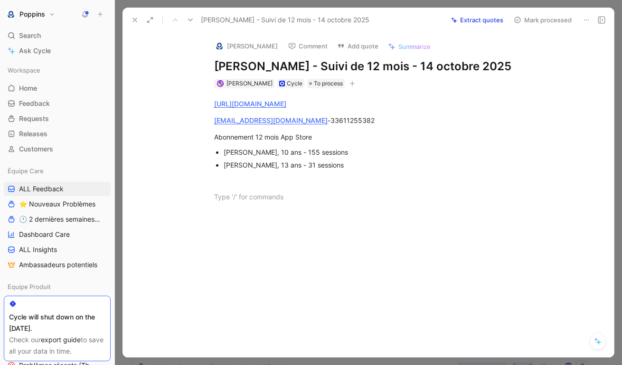
click at [270, 234] on div at bounding box center [377, 267] width 471 height 110
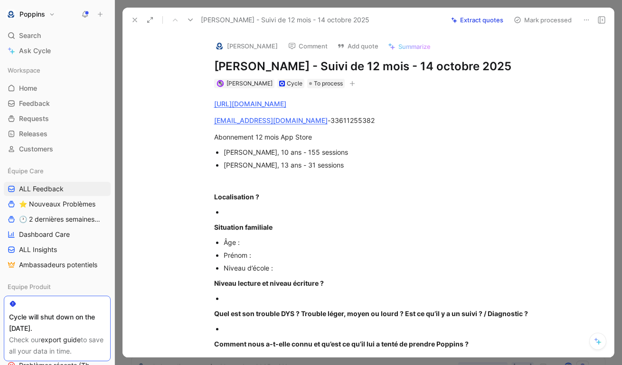
click at [349, 84] on icon "button" at bounding box center [352, 84] width 6 height 6
drag, startPoint x: 289, startPoint y: 66, endPoint x: 208, endPoint y: 61, distance: 80.3
click at [208, 61] on div "Anne Comment Add quote Summarize Elodie Lesage - Suivi de 12 mois - 14 octobre …" at bounding box center [378, 60] width 364 height 57
copy h1 "Elodie Lesage"
click at [217, 43] on img at bounding box center [219, 45] width 9 height 9
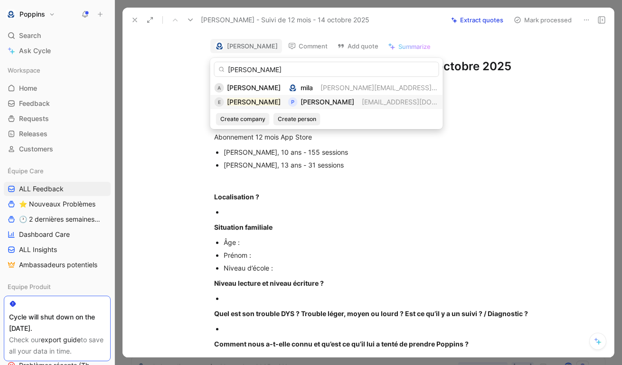
type input "Elodie Lesage"
click at [362, 102] on span "elegras@hotmail.fr" at bounding box center [417, 102] width 111 height 8
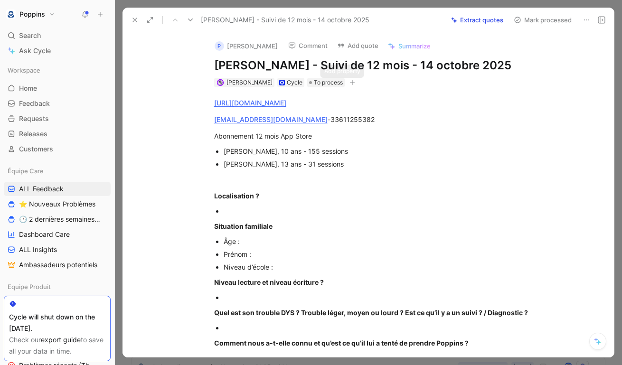
click at [349, 82] on icon "button" at bounding box center [352, 83] width 6 height 6
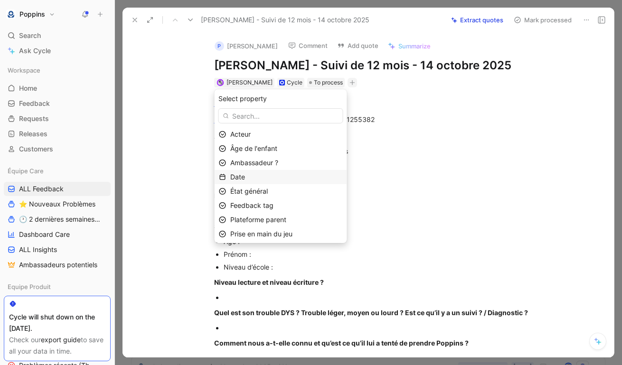
click at [280, 175] on div "Date" at bounding box center [286, 176] width 112 height 11
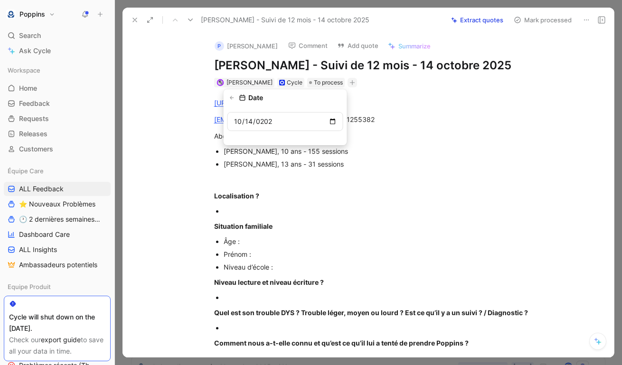
type input "[DATE]"
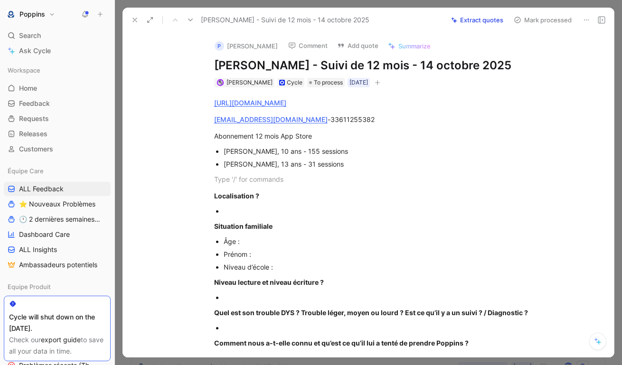
click at [379, 83] on icon "button" at bounding box center [377, 83] width 6 height 6
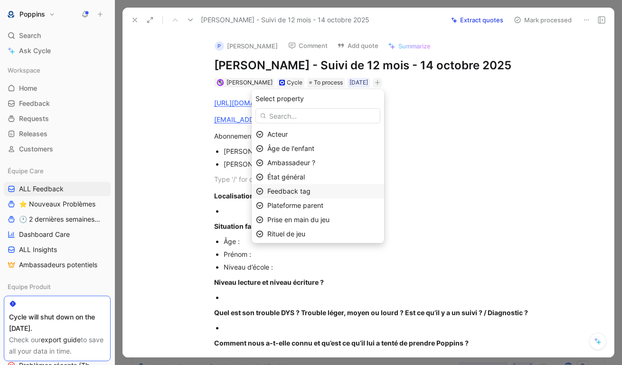
click at [293, 192] on span "Feedback tag" at bounding box center [288, 191] width 43 height 8
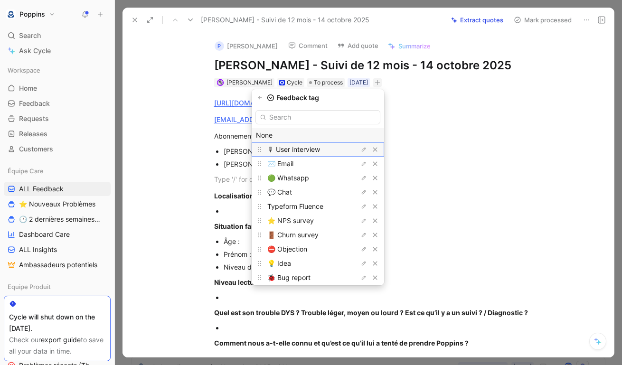
click at [320, 153] on span "🎙 User interview" at bounding box center [293, 149] width 53 height 8
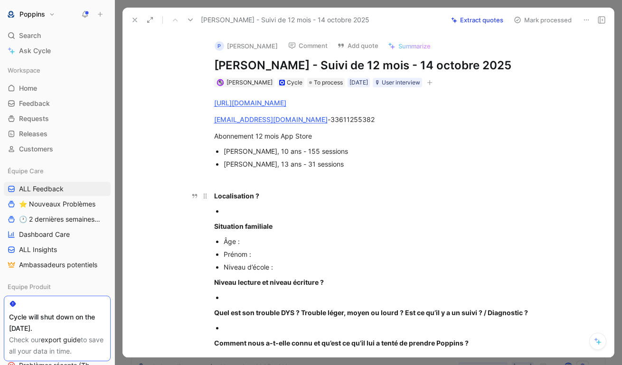
click at [431, 194] on div "Localisation ?" at bounding box center [378, 196] width 328 height 10
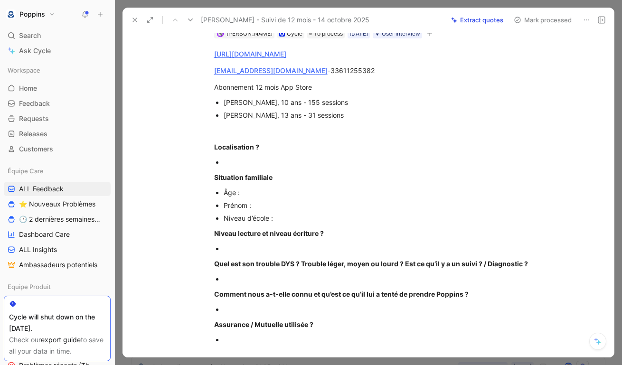
scroll to position [50, 0]
